Goal: Transaction & Acquisition: Register for event/course

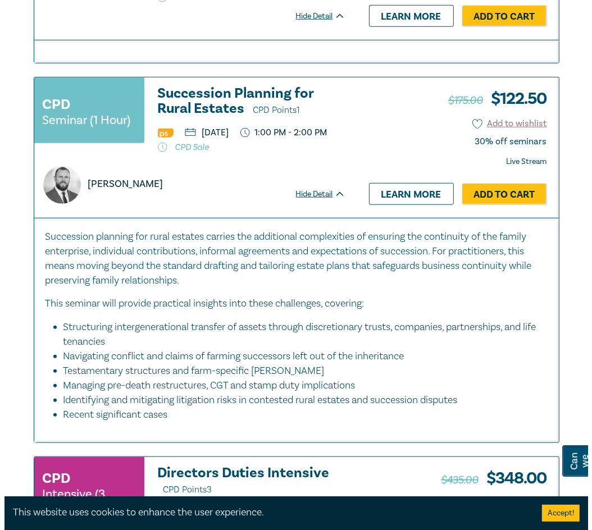
scroll to position [618, 0]
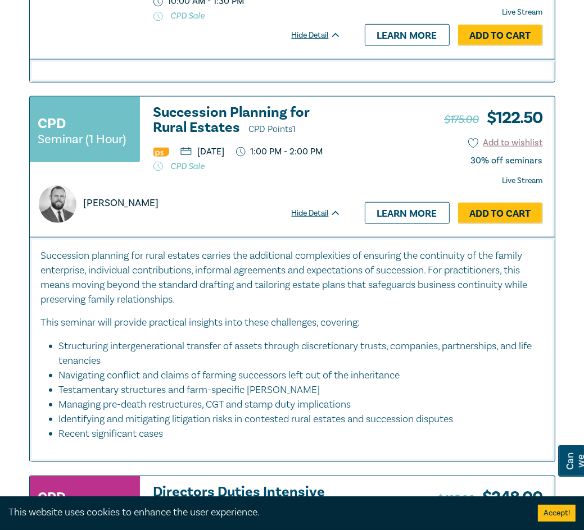
click at [491, 224] on link "Add to Cart" at bounding box center [500, 213] width 85 height 21
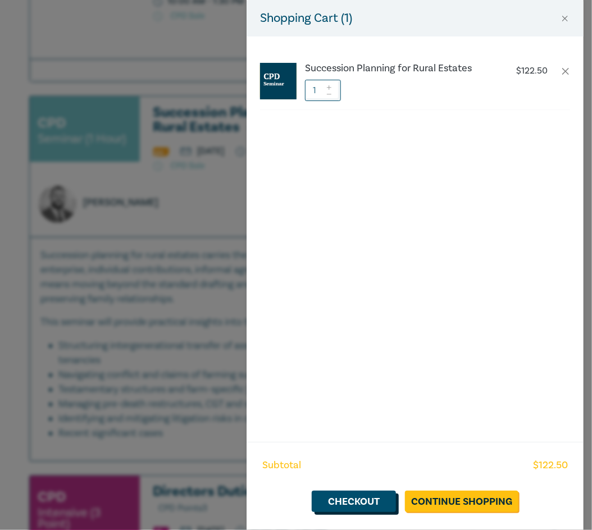
click at [362, 502] on link "Checkout" at bounding box center [354, 501] width 84 height 21
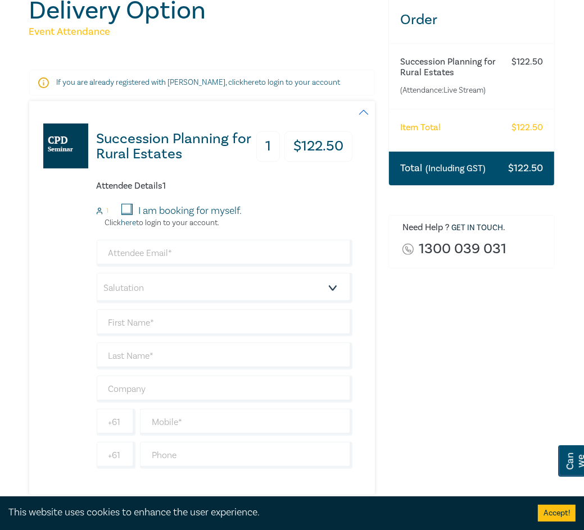
scroll to position [169, 0]
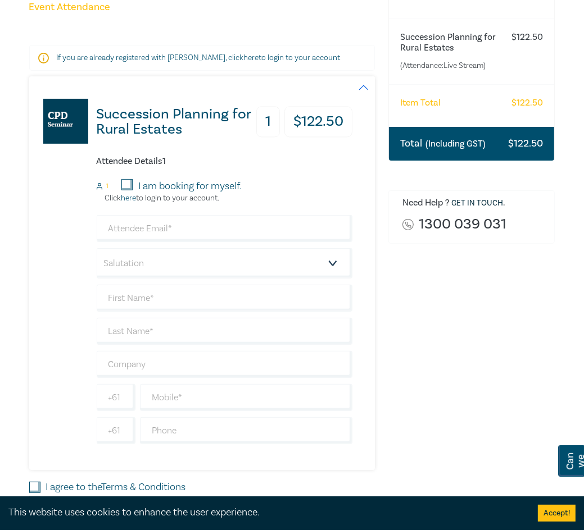
click at [128, 181] on input "I am booking for myself." at bounding box center [126, 184] width 11 height 11
checkbox input "true"
click at [205, 229] on input "email" at bounding box center [225, 228] width 256 height 27
type input "selina@handleylaw.com.au"
type input "selina"
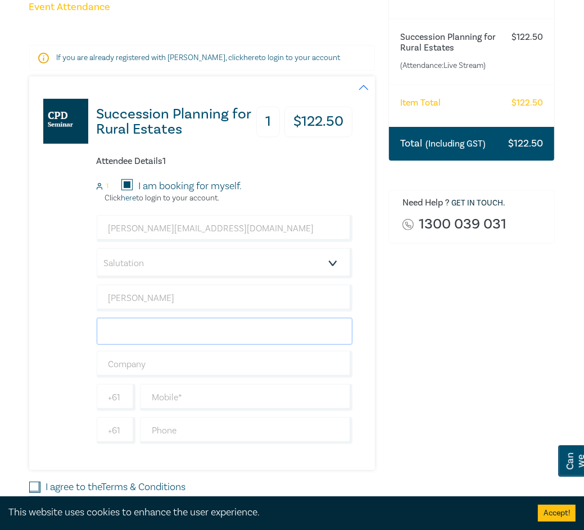
type input "[PERSON_NAME]"
type input "611807401266"
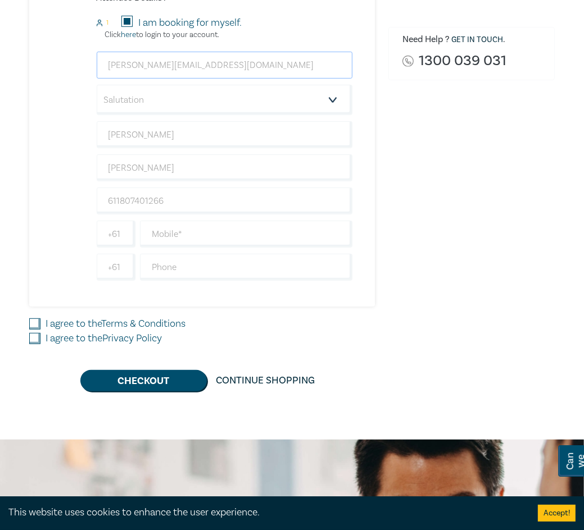
scroll to position [337, 0]
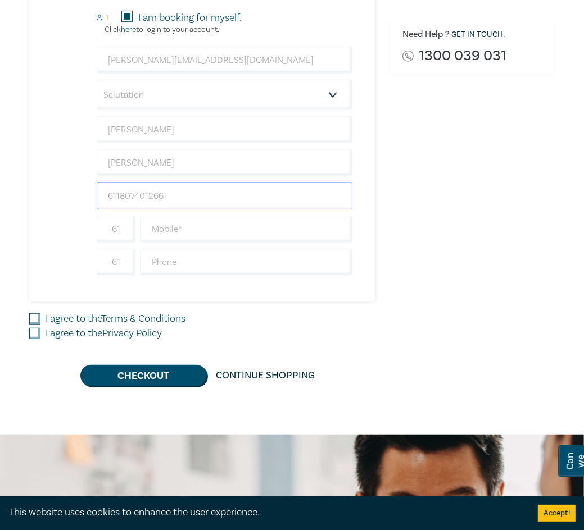
drag, startPoint x: 176, startPoint y: 197, endPoint x: 86, endPoint y: 193, distance: 90.5
click at [86, 193] on div "Succession Planning for Rural Estates 1 $ 122.50 Attendee Details 1 1 I am book…" at bounding box center [191, 105] width 324 height 394
click at [389, 188] on div "Order Succession Planning for Rural Estates (Attendance: Live Stream ) $ 122.50…" at bounding box center [471, 95] width 180 height 584
click at [202, 199] on input "text" at bounding box center [225, 196] width 256 height 27
type input "[PERSON_NAME] Law"
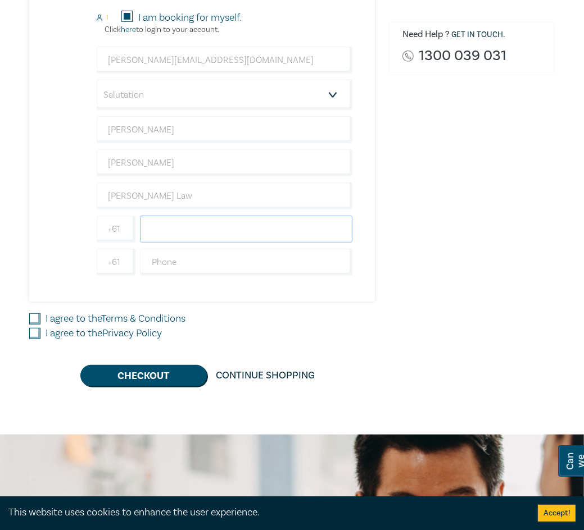
click at [203, 233] on input "text" at bounding box center [246, 229] width 213 height 27
drag, startPoint x: 451, startPoint y: 222, endPoint x: 445, endPoint y: 222, distance: 6.2
click at [451, 222] on div "Order Succession Planning for Rural Estates (Attendance: Live Stream ) $ 122.50…" at bounding box center [471, 95] width 180 height 584
click at [231, 266] on input "text" at bounding box center [246, 262] width 213 height 27
type input "0354802732"
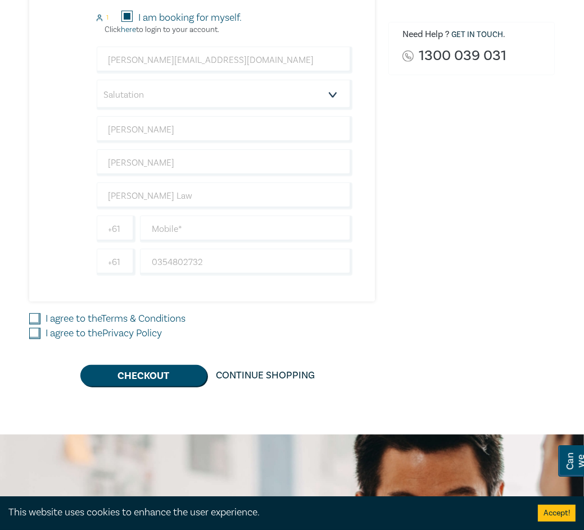
click at [440, 240] on div "Order Succession Planning for Rural Estates (Attendance: Live Stream ) $ 122.50…" at bounding box center [471, 95] width 180 height 584
click at [33, 317] on input "I agree to the Terms & Conditions" at bounding box center [34, 318] width 11 height 11
checkbox input "true"
click at [32, 331] on input "I agree to the Privacy Policy" at bounding box center [34, 333] width 11 height 11
checkbox input "true"
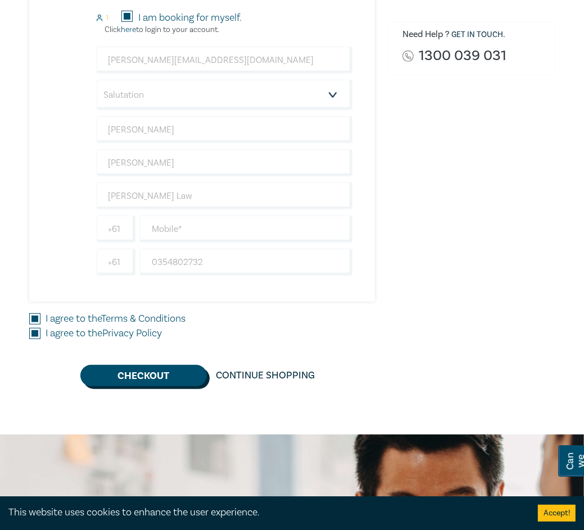
click at [133, 372] on button "Checkout" at bounding box center [143, 375] width 126 height 21
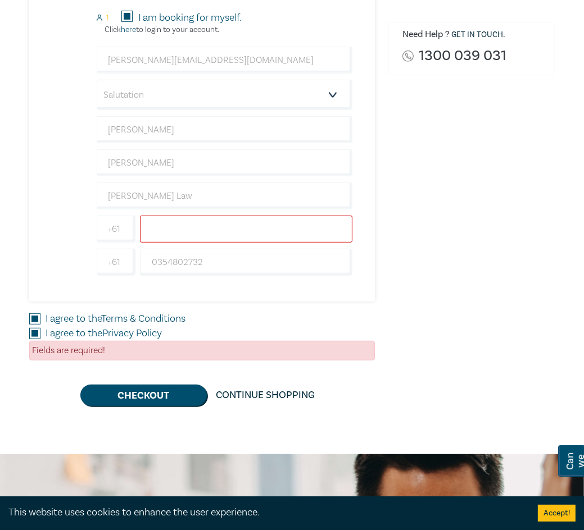
click at [189, 225] on input "text" at bounding box center [246, 229] width 213 height 27
click at [156, 226] on input "0429845202" at bounding box center [246, 229] width 213 height 27
type input "429845202"
click at [467, 260] on div "Order Succession Planning for Rural Estates (Attendance: Live Stream ) $ 122.50…" at bounding box center [471, 104] width 180 height 603
drag, startPoint x: 220, startPoint y: 262, endPoint x: 143, endPoint y: 257, distance: 77.1
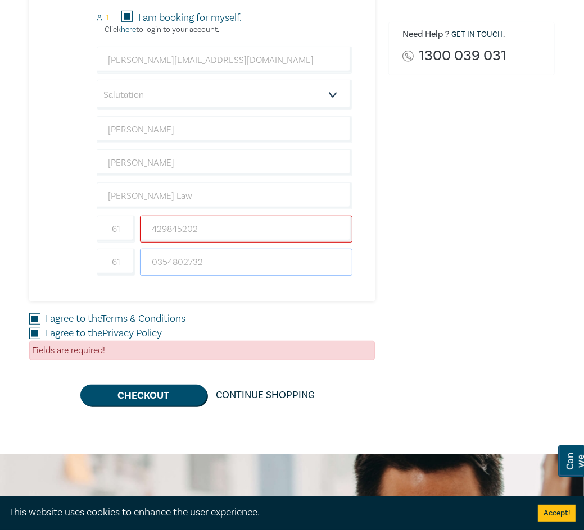
click at [143, 257] on input "0354802732" at bounding box center [246, 262] width 213 height 27
click at [457, 236] on div "Order Succession Planning for Rural Estates (Attendance: Live Stream ) $ 122.50…" at bounding box center [471, 104] width 180 height 603
click at [140, 393] on button "Checkout" at bounding box center [143, 395] width 126 height 21
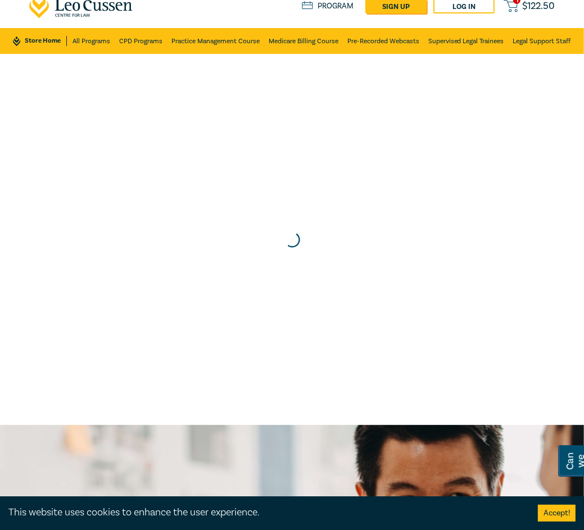
scroll to position [0, 0]
